Goal: Register for event/course

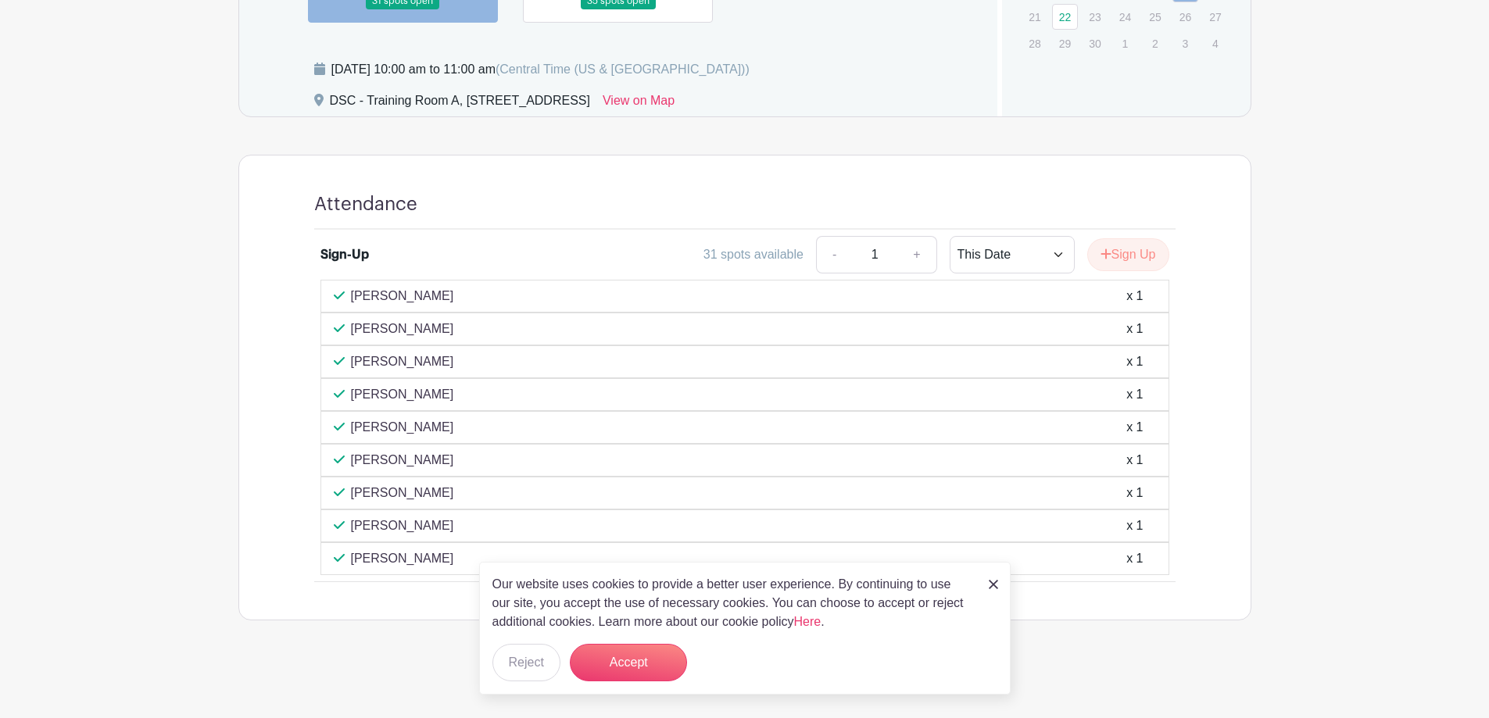
scroll to position [400, 0]
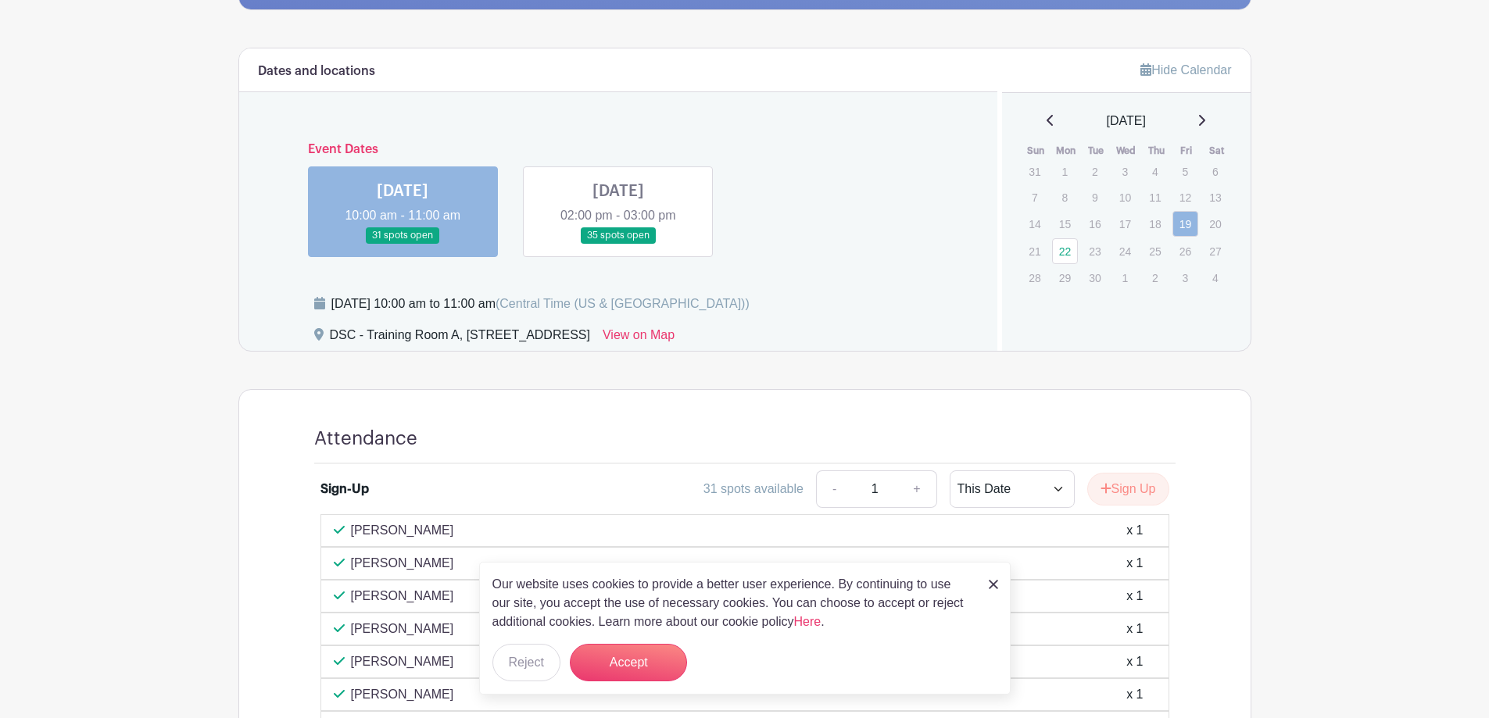
click at [618, 244] on link at bounding box center [618, 244] width 0 height 0
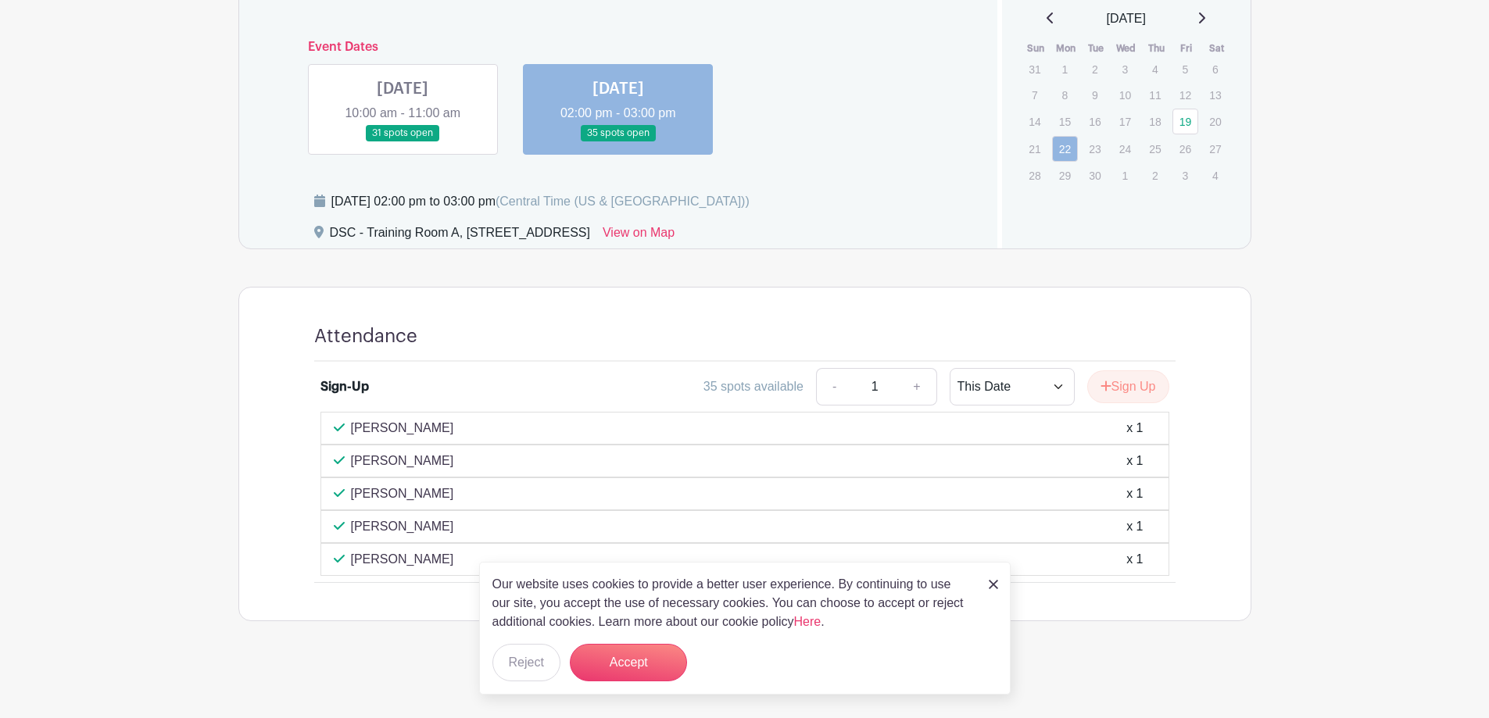
scroll to position [503, 0]
click at [403, 141] on link at bounding box center [403, 141] width 0 height 0
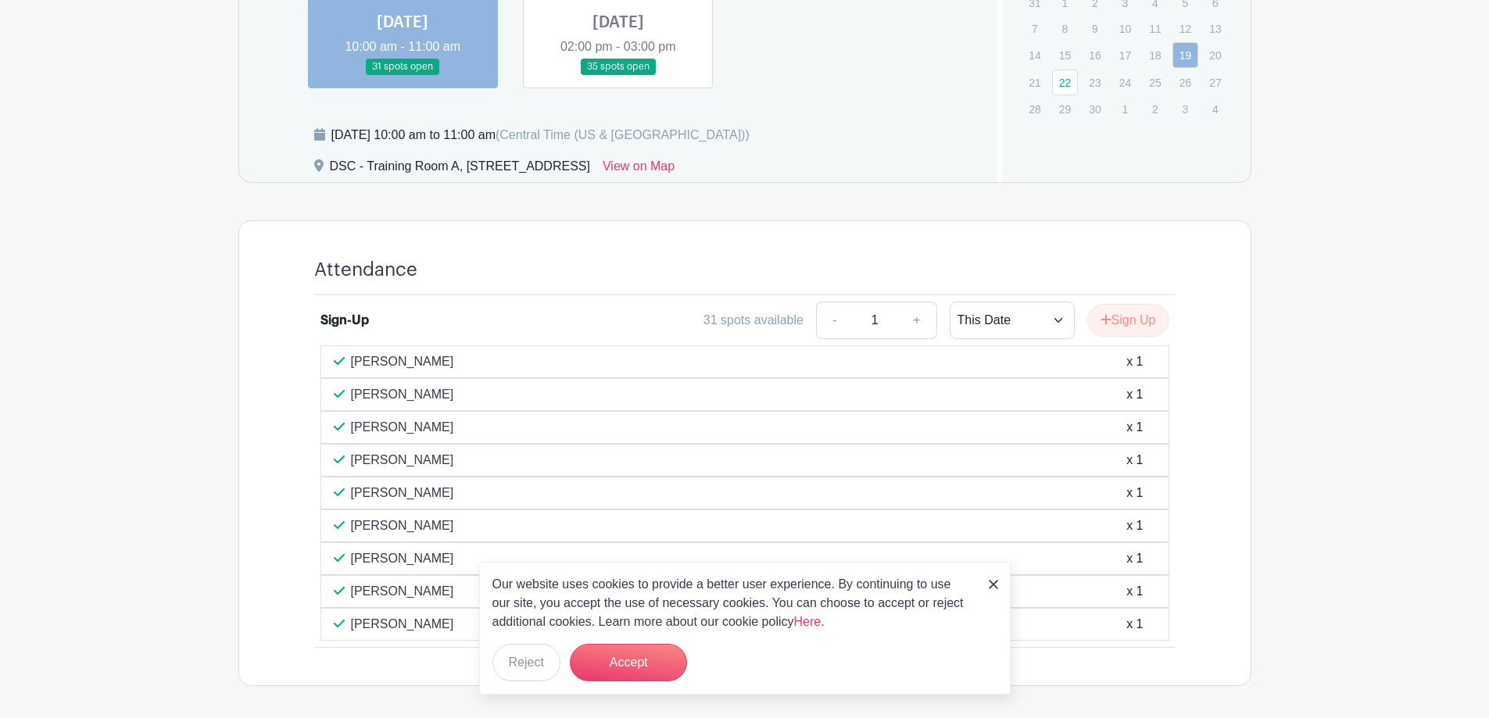
scroll to position [634, 0]
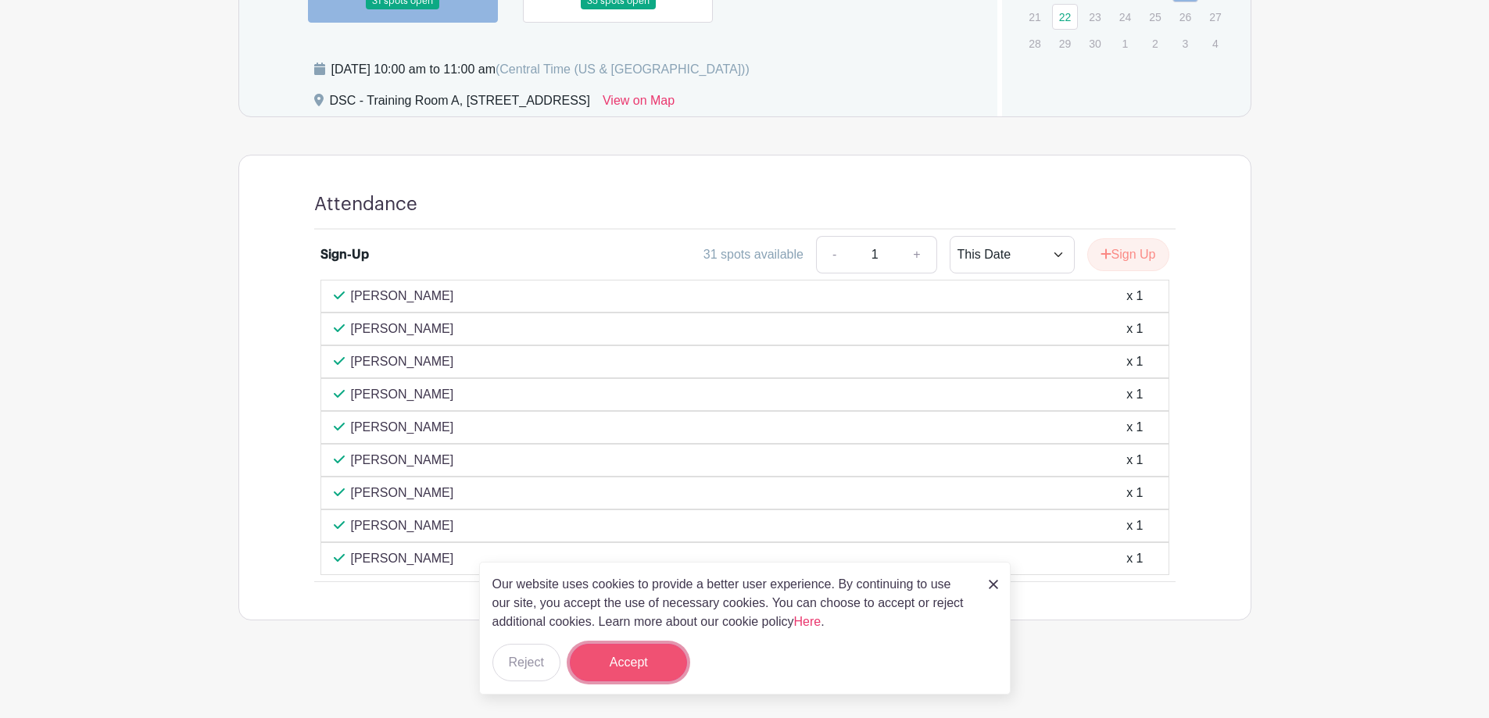
click at [638, 668] on button "Accept" at bounding box center [628, 663] width 117 height 38
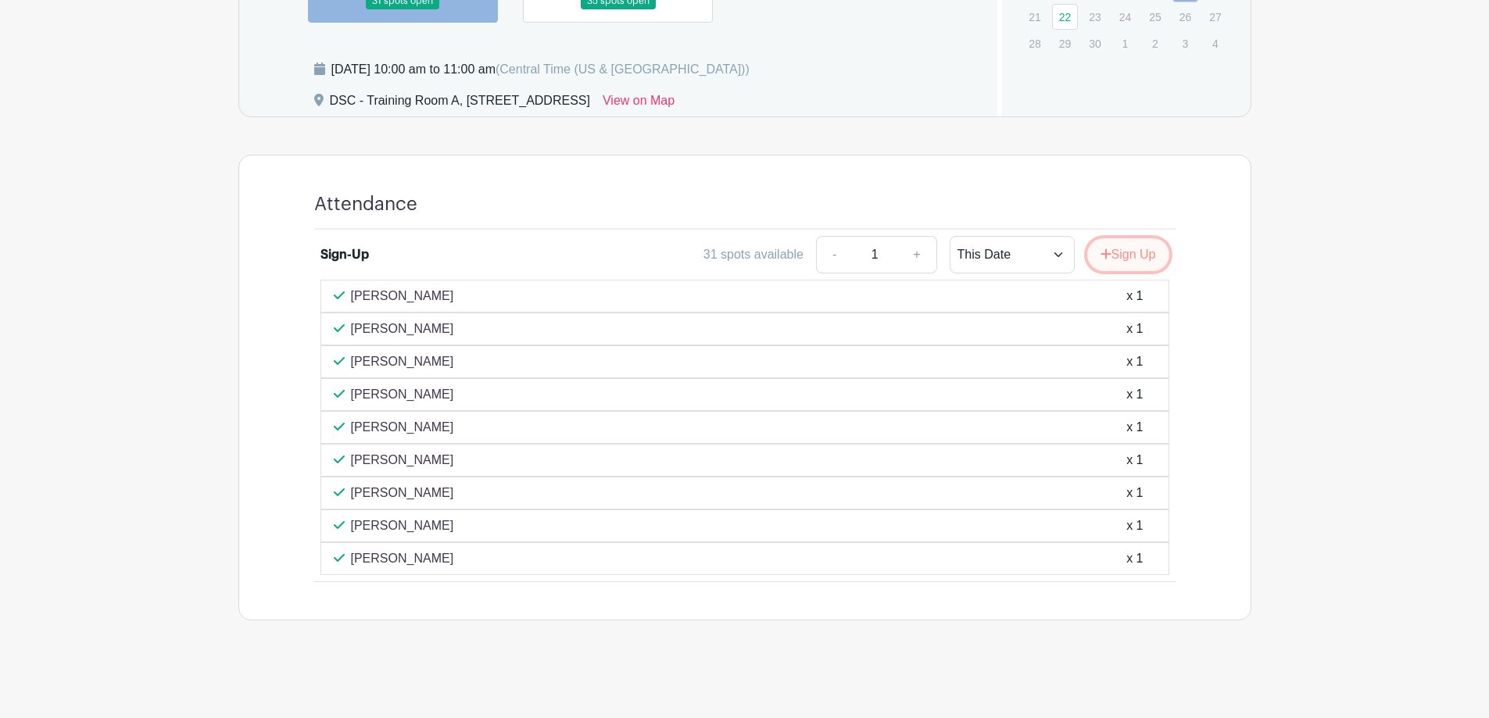
click at [1113, 262] on button "Sign Up" at bounding box center [1129, 254] width 82 height 33
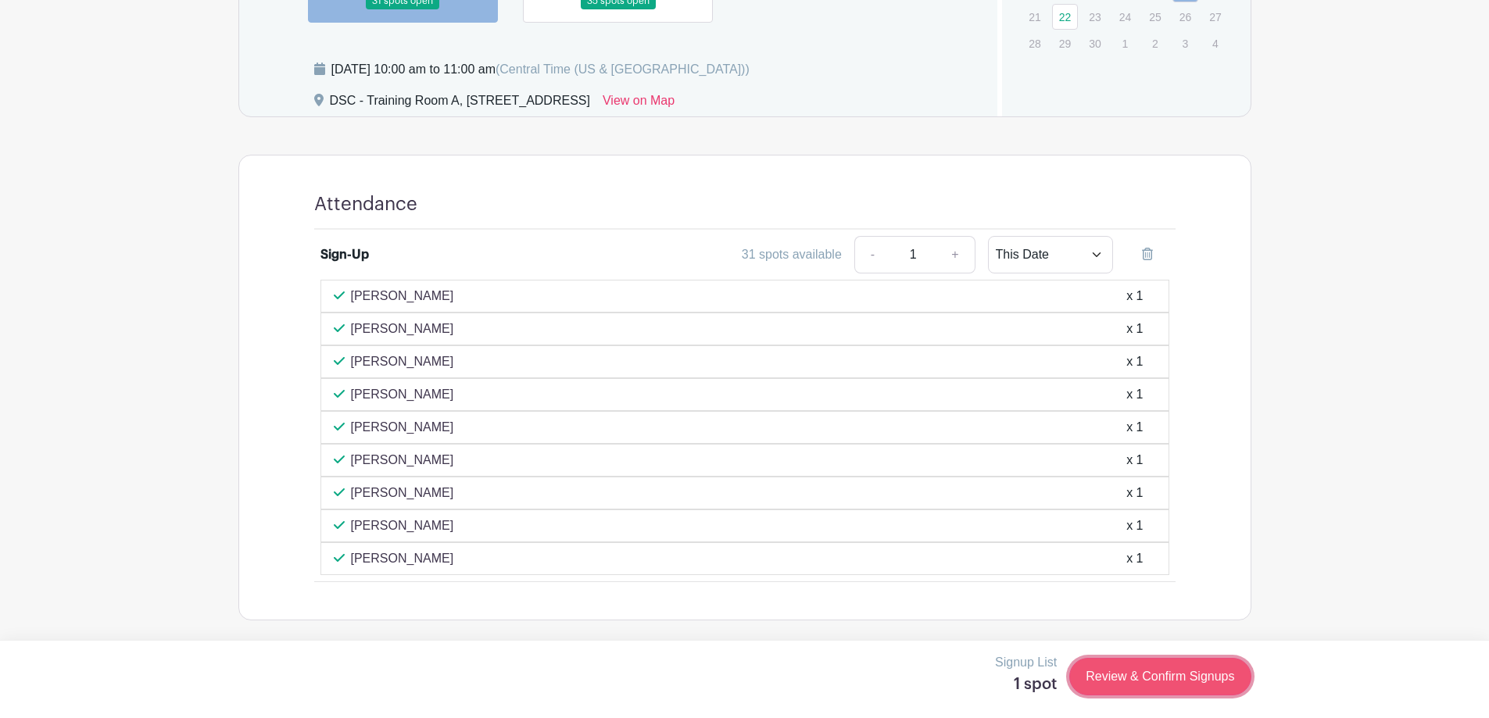
click at [1169, 687] on link "Review & Confirm Signups" at bounding box center [1160, 677] width 181 height 38
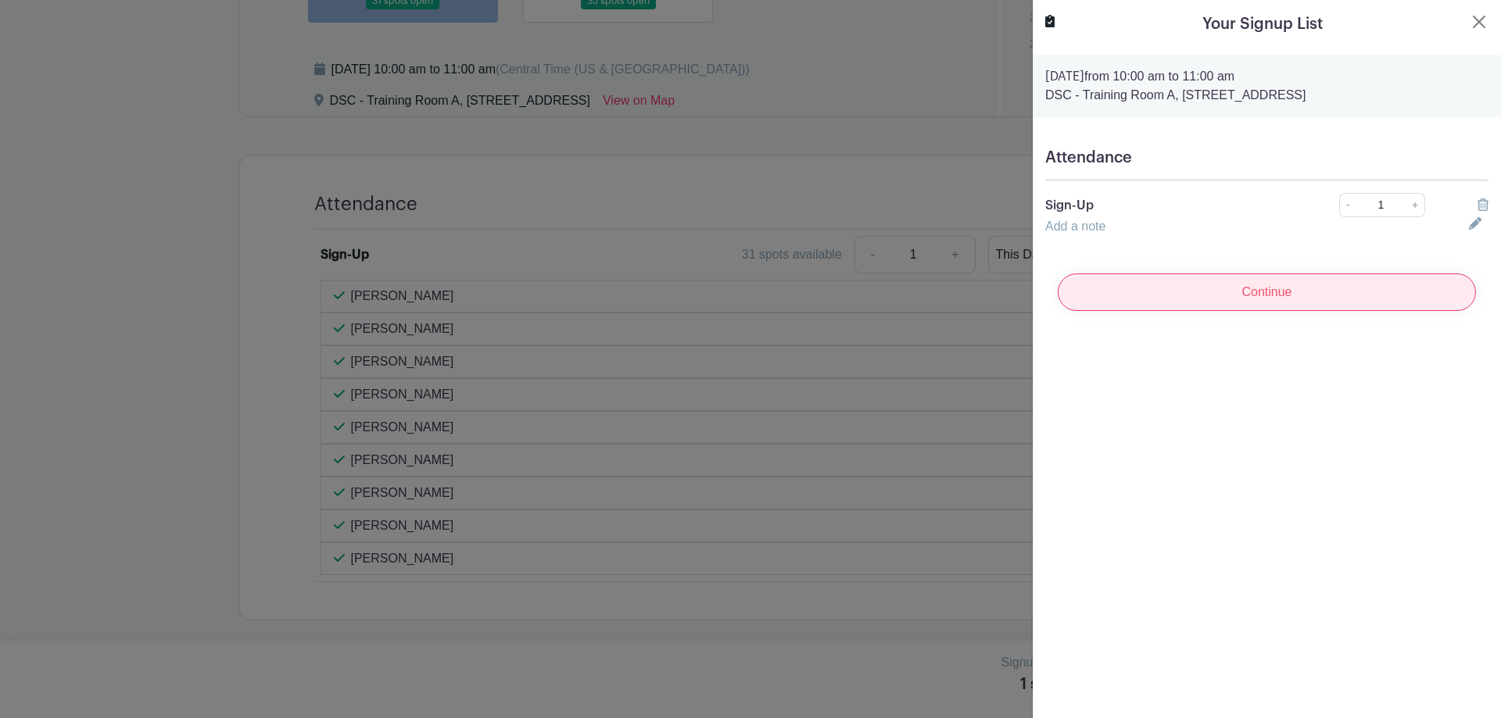
click at [1270, 280] on input "Continue" at bounding box center [1267, 293] width 418 height 38
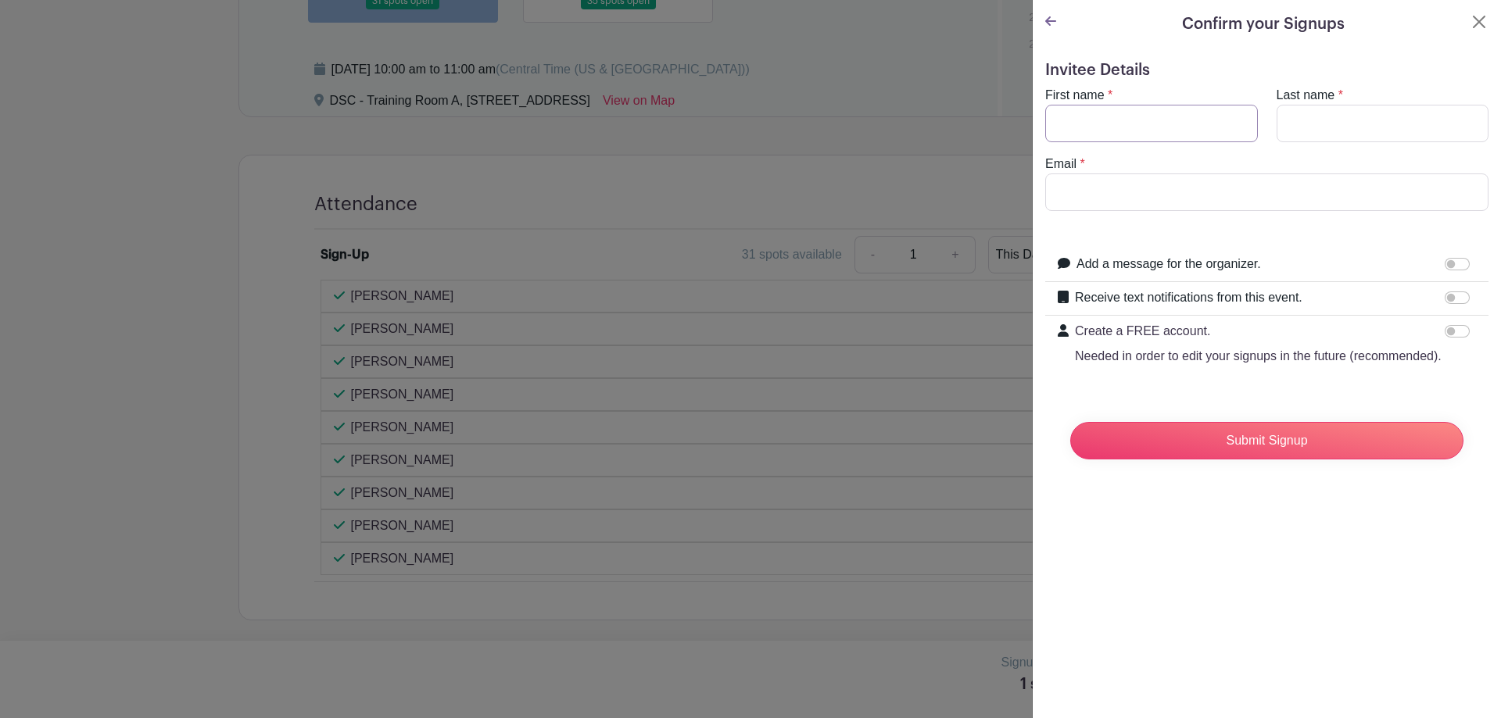
click at [1120, 133] on input "First name" at bounding box center [1151, 124] width 213 height 38
type input "[PERSON_NAME]"
type input "[EMAIL_ADDRESS][DOMAIN_NAME]"
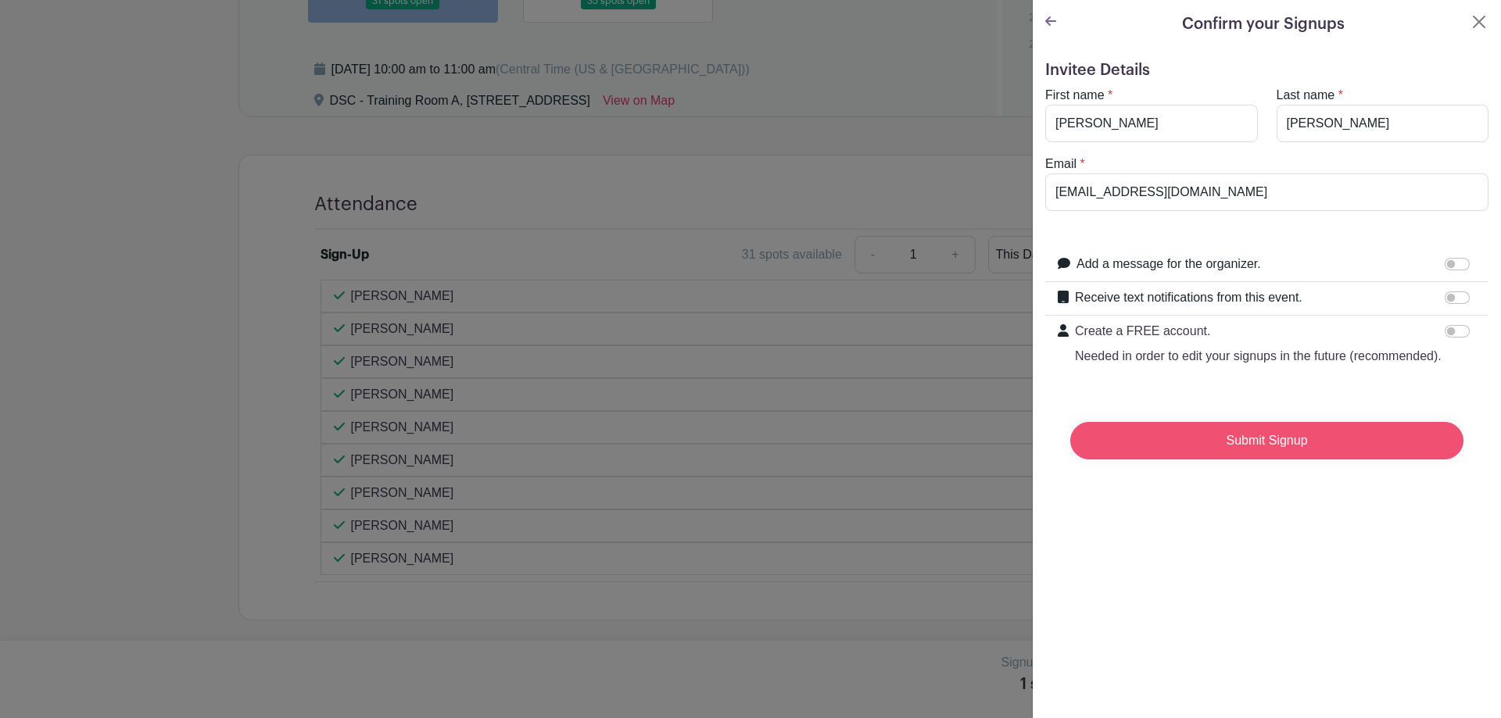
click at [1267, 459] on input "Submit Signup" at bounding box center [1266, 441] width 393 height 38
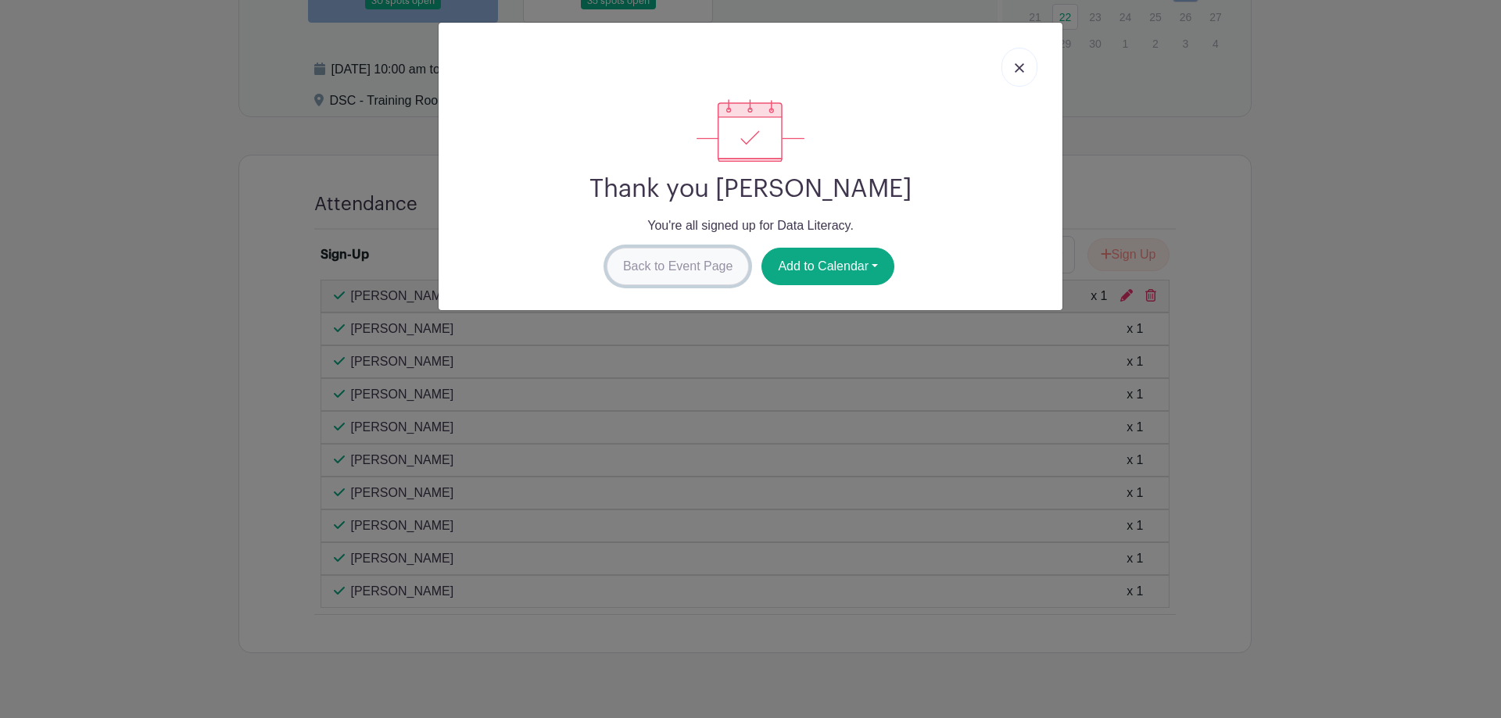
click at [681, 267] on link "Back to Event Page" at bounding box center [678, 267] width 143 height 38
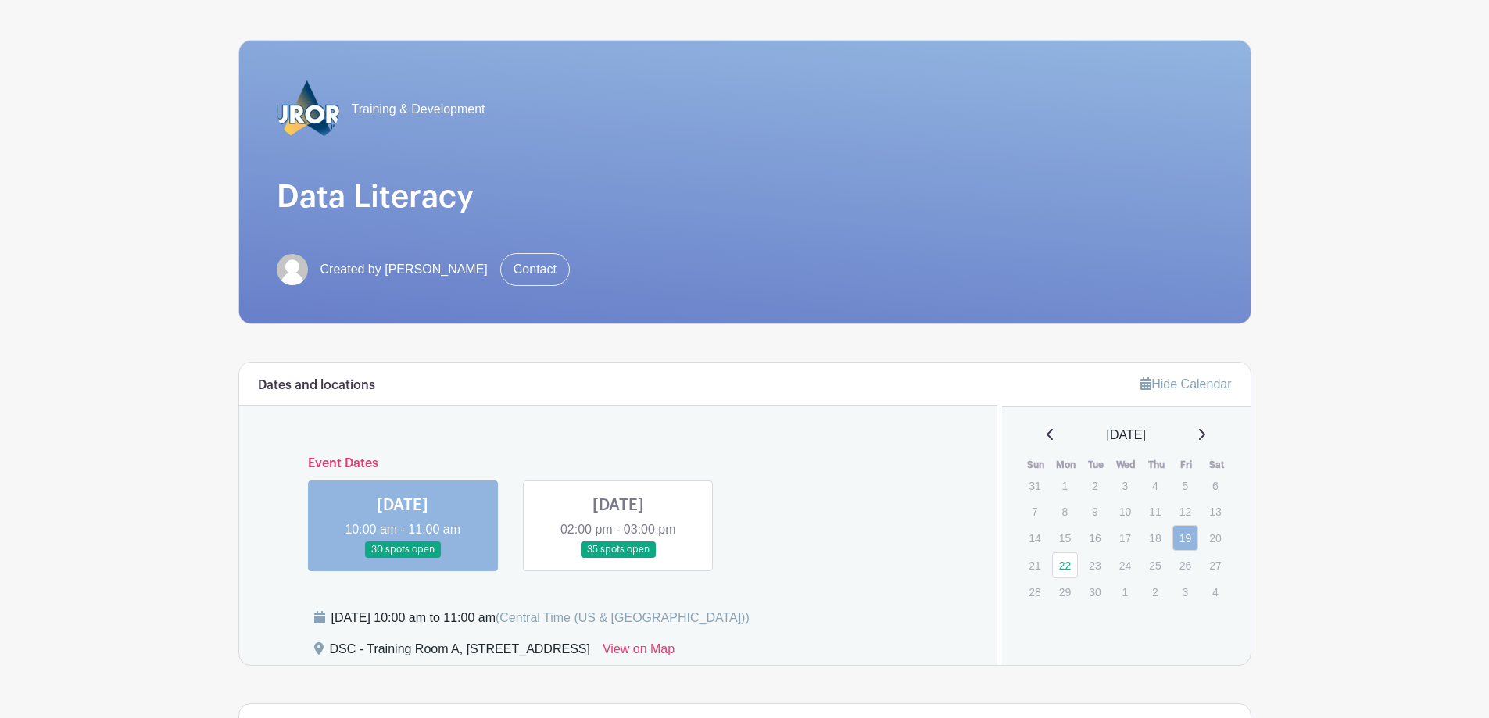
scroll to position [9, 0]
